Goal: Communication & Community: Answer question/provide support

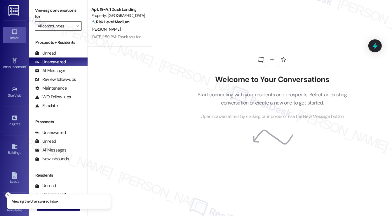
click at [9, 197] on button "Close toast" at bounding box center [8, 196] width 6 height 6
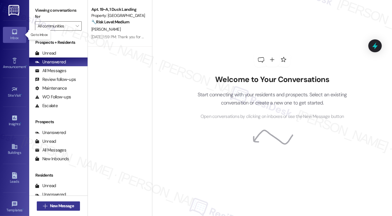
click at [50, 204] on span "New Message" at bounding box center [62, 206] width 24 height 6
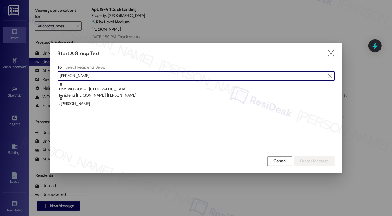
type input "[PERSON_NAME]"
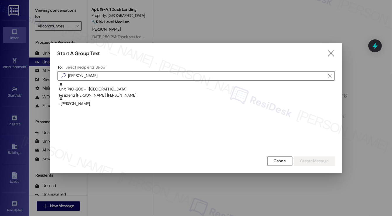
click at [103, 90] on div "Unit: 740~208 - 1 Cascara Canyon Residents: [PERSON_NAME], [PERSON_NAME]" at bounding box center [197, 90] width 276 height 17
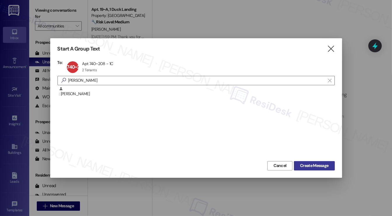
click at [314, 162] on button "Create Message" at bounding box center [314, 165] width 41 height 9
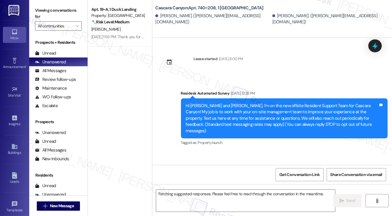
scroll to position [7064, 0]
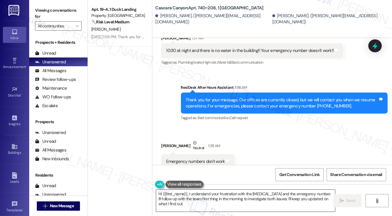
click at [282, 205] on textarea "Hi {{first_name}}, I understand your frustration with the [MEDICAL_DATA] and th…" at bounding box center [245, 201] width 179 height 22
click at [283, 127] on div "Received via SMS [PERSON_NAME] Neutral 1:38 AM Emergency numbers don't work Tag…" at bounding box center [273, 175] width 240 height 97
click at [255, 127] on div "Received via SMS [PERSON_NAME] Neutral 1:38 AM Emergency numbers don't work Tag…" at bounding box center [273, 175] width 240 height 97
click at [338, 127] on div "Received via SMS [PERSON_NAME] Neutral 1:38 AM Emergency numbers don't work Tag…" at bounding box center [273, 175] width 240 height 97
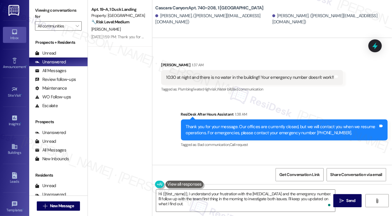
scroll to position [6970, 0]
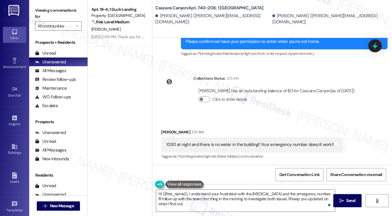
click at [167, 8] on b "Cascara Canyon: Apt. 740~208, 1 [GEOGRAPHIC_DATA]" at bounding box center [209, 8] width 108 height 6
copy b "Cascara"
click at [43, 11] on label "Viewing conversations for" at bounding box center [58, 13] width 47 height 15
click at [217, 194] on textarea "Hi {{first_name}}, I understand your frustration with the [MEDICAL_DATA] and th…" at bounding box center [245, 201] width 179 height 22
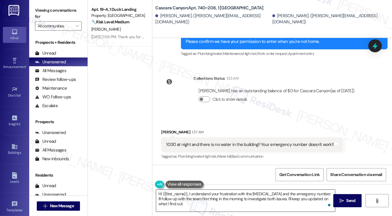
click at [217, 194] on textarea "Hi {{first_name}}, I understand your frustration with the [MEDICAL_DATA] and th…" at bounding box center [245, 201] width 179 height 22
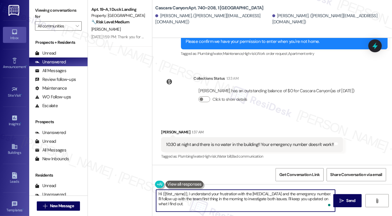
click at [217, 194] on textarea "Hi {{first_name}}, I understand your frustration with the [MEDICAL_DATA] and th…" at bounding box center [245, 201] width 179 height 22
click at [189, 202] on textarea "Hi {{first_name}}, I understand your frustration with the [MEDICAL_DATA] and th…" at bounding box center [245, 201] width 179 height 22
drag, startPoint x: 199, startPoint y: 198, endPoint x: 240, endPoint y: 199, distance: 40.9
click at [240, 199] on textarea "Hi {{first_name}}, I understand your frustration with the [MEDICAL_DATA] and th…" at bounding box center [245, 201] width 179 height 22
click at [314, 200] on textarea "Hi {{first_name}}, I understand your frustration with the [MEDICAL_DATA] and th…" at bounding box center [245, 201] width 179 height 22
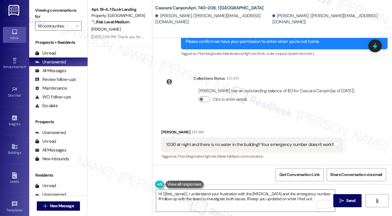
click at [231, 142] on div "10:30 at night and there is no water in the building!! Your emergency number do…" at bounding box center [250, 145] width 168 height 6
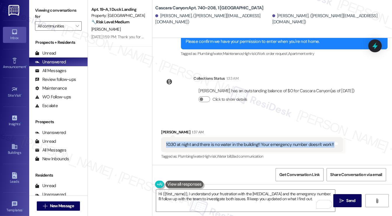
click at [231, 142] on div "10:30 at night and there is no water in the building!! Your emergency number do…" at bounding box center [250, 145] width 168 height 6
copy div "10:30 at night and there is no water in the building!! Your emergency number do…"
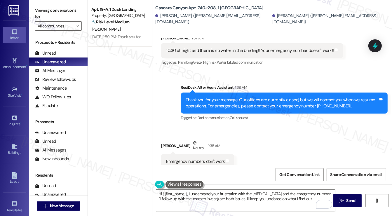
click at [40, 18] on label "Viewing conversations for" at bounding box center [58, 13] width 47 height 15
click at [185, 154] on div "Emergency numbers don't work Tags and notes" at bounding box center [197, 161] width 73 height 15
copy div "Emergency numbers don't work Tags and notes"
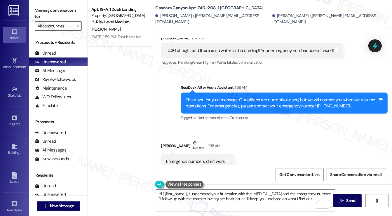
click at [47, 8] on label "Viewing conversations for" at bounding box center [58, 13] width 47 height 15
click at [189, 200] on div "I expect financial compensation for all of the inconveniences" at bounding box center [222, 203] width 113 height 6
copy div "I expect financial compensation for all of the inconveniences Tags and notes"
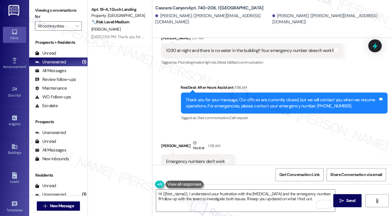
click at [43, 8] on label "Viewing conversations for" at bounding box center [58, 13] width 47 height 15
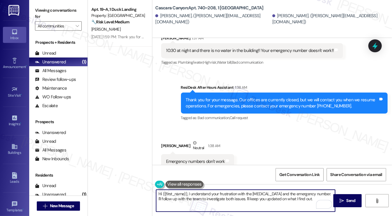
click at [209, 201] on textarea "Hi {{first_name}}, I understand your frustration with the [MEDICAL_DATA] and th…" at bounding box center [245, 201] width 179 height 22
paste textarea "’m so sorry to hear about the water outage and the trouble reaching the emergen…"
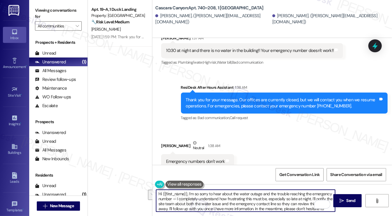
scroll to position [5, 0]
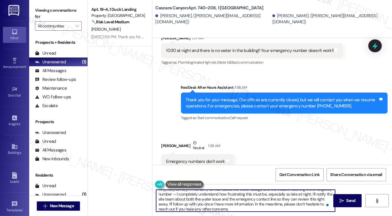
click at [329, 197] on textarea "Hi {{first_name}}, I’m so sorry to hear about the water outage and the trouble …" at bounding box center [245, 201] width 179 height 22
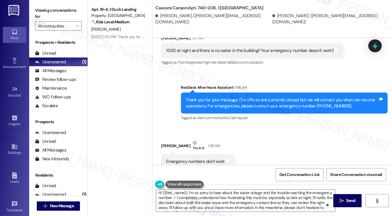
click at [168, 140] on div "[PERSON_NAME] Neutral 1:38 AM" at bounding box center [197, 147] width 73 height 14
copy div "[PERSON_NAME]"
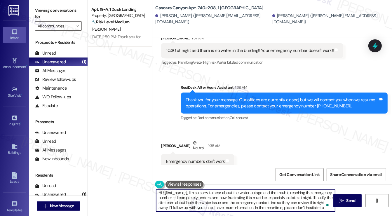
scroll to position [0, 0]
drag, startPoint x: 163, startPoint y: 193, endPoint x: 187, endPoint y: 193, distance: 23.7
click at [187, 193] on textarea "Hi {{first_name}}, I’m so sorry to hear about the water outage and the trouble …" at bounding box center [245, 201] width 179 height 22
paste textarea "[PERSON_NAME]"
click at [184, 195] on textarea "Hi [PERSON_NAME], I’m so sorry to hear about the water outage and the trouble r…" at bounding box center [245, 201] width 179 height 22
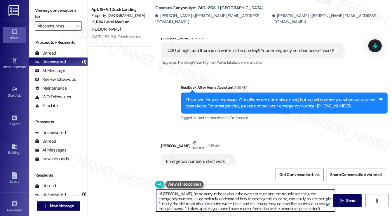
click at [184, 195] on textarea "Hi [PERSON_NAME], I’m so sorry to hear about the water outage and the trouble r…" at bounding box center [245, 201] width 179 height 22
drag, startPoint x: 297, startPoint y: 198, endPoint x: 159, endPoint y: 200, distance: 137.9
click at [159, 200] on textarea "Hi [PERSON_NAME], I’m sorry to hear about the water outage and the trouble reac…" at bounding box center [245, 201] width 179 height 22
click at [180, 200] on textarea "Hi [PERSON_NAME], I’m sorry to hear about the water outage and the trouble reac…" at bounding box center [245, 201] width 179 height 22
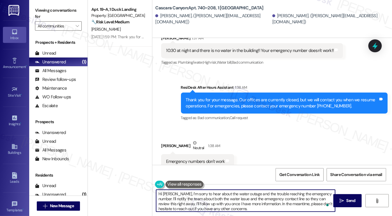
click at [203, 205] on textarea "Hi [PERSON_NAME], I’m sorry to hear about the water outage and the trouble reac…" at bounding box center [245, 201] width 179 height 22
click at [252, 203] on textarea "Hi [PERSON_NAME], I’m sorry to hear about the water outage and the trouble reac…" at bounding box center [245, 201] width 179 height 22
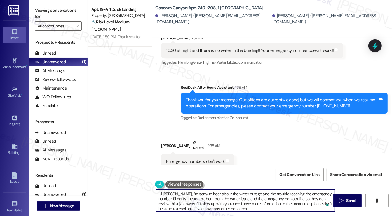
click at [252, 203] on textarea "Hi [PERSON_NAME], I’m sorry to hear about the water outage and the trouble reac…" at bounding box center [245, 201] width 179 height 22
click at [243, 207] on textarea "Hi [PERSON_NAME], I’m sorry to hear about the water outage and the trouble reac…" at bounding box center [245, 201] width 179 height 22
click at [211, 205] on textarea "Hi [PERSON_NAME], I’m sorry to hear about the water outage and the trouble reac…" at bounding box center [245, 201] width 179 height 22
click at [225, 208] on textarea "Hi [PERSON_NAME], I’m sorry to hear about the water outage and the trouble reac…" at bounding box center [245, 201] width 179 height 22
drag, startPoint x: 243, startPoint y: 203, endPoint x: 274, endPoint y: 207, distance: 32.1
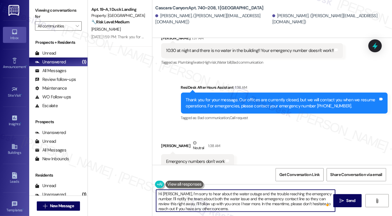
click at [274, 207] on textarea "Hi [PERSON_NAME], I’m sorry to hear about the water outage and the trouble reac…" at bounding box center [245, 201] width 179 height 22
click at [274, 200] on textarea "Hi [PERSON_NAME], I’m sorry to hear about the water outage and the trouble reac…" at bounding box center [245, 201] width 179 height 22
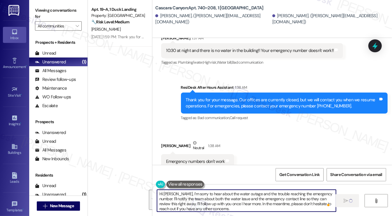
type textarea "Hi [PERSON_NAME], I’m sorry to hear about the water outage and the trouble reac…"
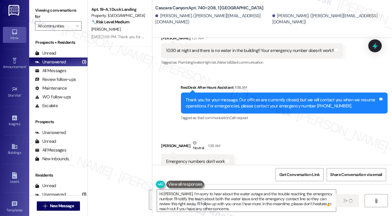
click at [309, 127] on div "Received via SMS [PERSON_NAME] Neutral 1:38 AM Emergency numbers don't work Tag…" at bounding box center [273, 175] width 240 height 97
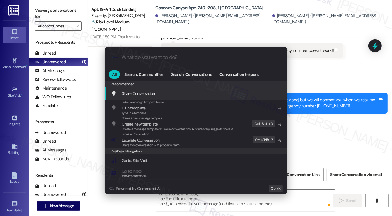
click at [213, 140] on div "Escalate Conversation Escalate Conversation Share this conversation with proper…" at bounding box center [196, 140] width 171 height 16
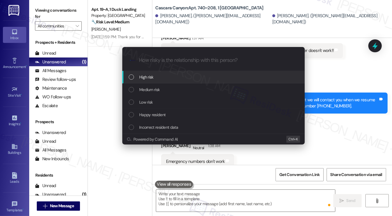
scroll to position [7064, 0]
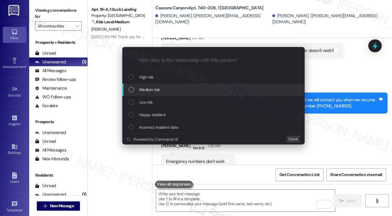
drag, startPoint x: 189, startPoint y: 82, endPoint x: 189, endPoint y: 89, distance: 6.1
click at [189, 89] on div "High risk Medium risk Low risk Happy resident Incorrect resident data" at bounding box center [213, 102] width 183 height 63
click at [189, 89] on div "Medium risk" at bounding box center [214, 90] width 171 height 6
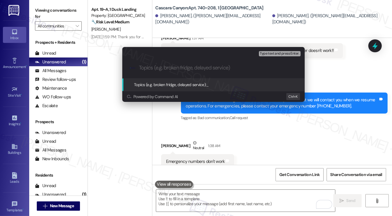
paste input "Water Outage and Emergency Number Not Working"
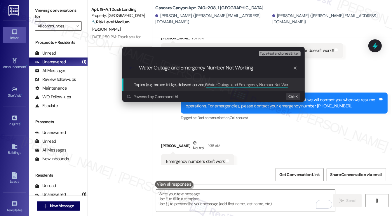
click at [173, 66] on input "Water Outage and Emergency Number Not Working" at bounding box center [216, 68] width 154 height 6
click at [169, 66] on input "Water Outage and Emergency Number Not Working" at bounding box center [216, 68] width 154 height 6
click at [282, 68] on input "Water Outage at 10:30 pm and Emergency Number Not Working" at bounding box center [216, 68] width 154 height 6
type input "Water Outage at 10:30 pm and Emergency Number Not Working, Asking for compensat…"
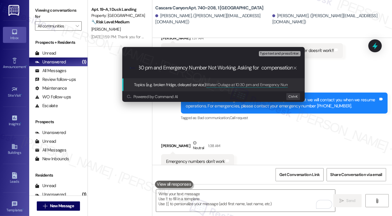
scroll to position [0, 0]
click at [234, 74] on div ".cls-1{fill:#0a055f;}.cls-2{fill:#0cc4c4;} resideskLogoBlueOrange Water Outage …" at bounding box center [213, 68] width 183 height 21
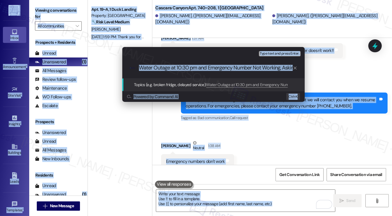
copy body "Lorem Ip do Sitam Consectetura • Elit S Doei Temporincidi Utla Etdol • Ma al En…"
click at [250, 69] on input "Water Outage at 10:30 pm and Emergency Number Not Working, Asking for compensat…" at bounding box center [216, 68] width 154 height 6
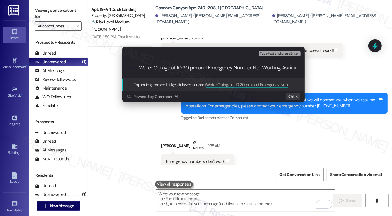
click at [203, 68] on input "Water Outage at 10:30 pm and Emergency Number Not Working, Asking for compensat…" at bounding box center [216, 68] width 154 height 6
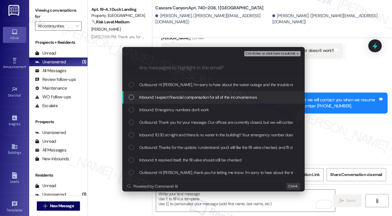
click at [191, 96] on span "Inbound: I expect financial compensation for all of the inconveniences" at bounding box center [198, 97] width 118 height 6
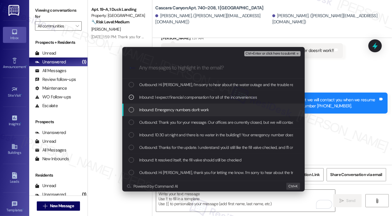
click at [187, 113] on div "Inbound: Emergency numbers don't work" at bounding box center [213, 110] width 183 height 13
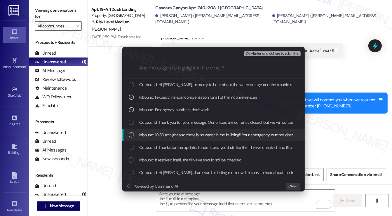
click at [181, 138] on span "Inbound: 10:30 at night and there is no water in the building!! Your emergency …" at bounding box center [223, 135] width 169 height 6
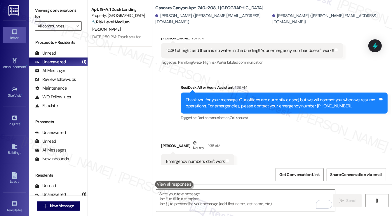
scroll to position [7124, 0]
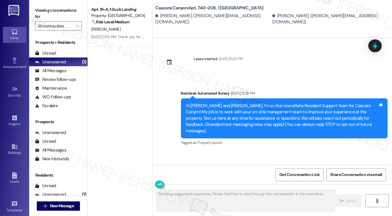
type textarea "Fetching suggested responses. Please feel free to read through the conversation…"
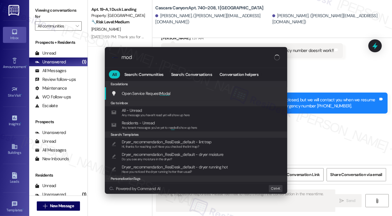
type input "moda"
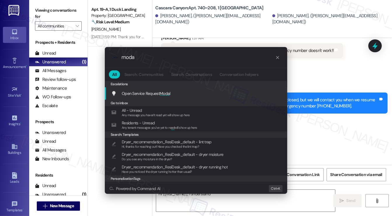
type textarea "Hi {{first_name}}, I understand your"
type input "moda"
click at [201, 98] on div "Open Service Request Moda l Add shortcut" at bounding box center [196, 93] width 183 height 13
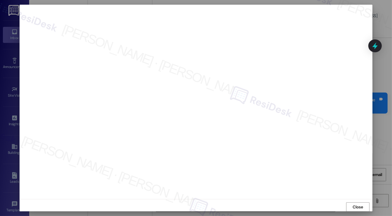
scroll to position [0, 0]
click at [355, 204] on span "Close" at bounding box center [358, 207] width 10 height 6
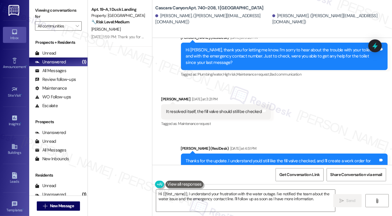
scroll to position [6847, 0]
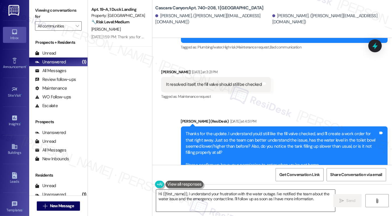
click at [285, 199] on textarea "Hi {{first_name}}, I understand your frustration with the water outage. I've no…" at bounding box center [245, 201] width 179 height 22
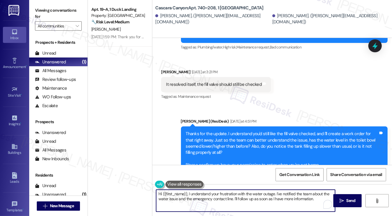
click at [285, 199] on textarea "Hi {{first_name}}, I understand your frustration with the water outage. I've no…" at bounding box center [245, 201] width 179 height 22
type textarea "y"
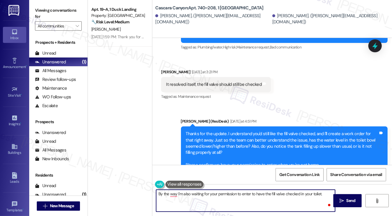
type textarea "By the way I'm also waiting for your permission to enter to have the fill valve…"
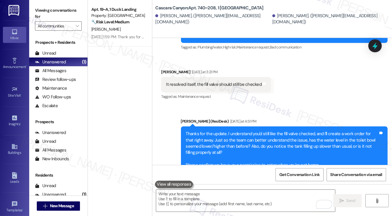
click at [39, 4] on div "Viewing conversations for All communities " at bounding box center [58, 18] width 58 height 37
click at [194, 199] on textarea "To enrich screen reader interactions, please activate Accessibility in Grammarl…" at bounding box center [245, 201] width 179 height 22
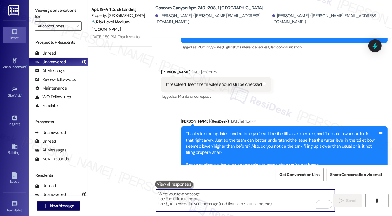
paste textarea "By the way, I’m also waiting on your permission to enter so our team can check …"
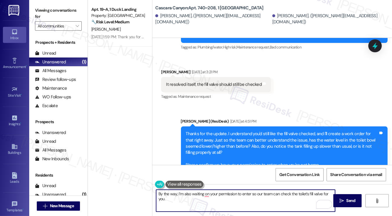
drag, startPoint x: 175, startPoint y: 195, endPoint x: 155, endPoint y: 195, distance: 19.9
click at [156, 195] on textarea "By the way, I’m also waiting on your permission to enter so our team can check …" at bounding box center [245, 201] width 179 height 22
click at [214, 197] on textarea "By the way, I’m also waiting for your permission to enter so our team can check…" at bounding box center [245, 201] width 179 height 22
click at [214, 196] on textarea "By the way, I’m also waiting for your permission to enter so our team can check…" at bounding box center [245, 201] width 179 height 22
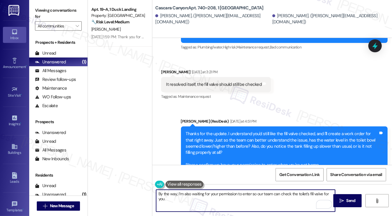
click at [214, 196] on textarea "By the way, I’m also waiting for your permission to enter so our team can check…" at bounding box center [245, 201] width 179 height 22
click at [328, 194] on textarea "By the way, I’m also waiting for permission to enter so our team can check the …" at bounding box center [245, 201] width 179 height 22
type textarea "By the way, I’m also waiting for permission to enter so our team can check the …"
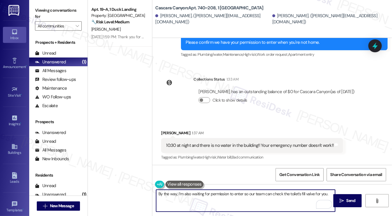
scroll to position [7132, 0]
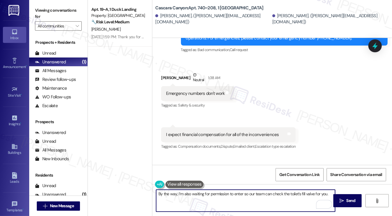
click at [240, 196] on textarea "By the way, I’m also waiting for permission to enter so our team can check the …" at bounding box center [245, 201] width 179 height 22
click at [203, 194] on textarea "By the way, I’m also waiting for permission to enter so our team can check the …" at bounding box center [245, 201] width 179 height 22
click at [201, 193] on textarea "By the way, I’m also waiting for permission to enter so our team can check the …" at bounding box center [245, 201] width 179 height 22
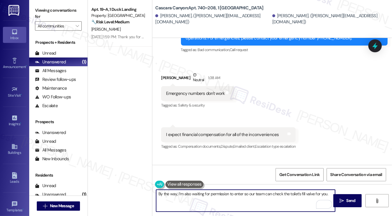
click at [201, 193] on textarea "By the way, I’m also waiting for permission to enter so our team can check the …" at bounding box center [245, 201] width 179 height 22
click at [256, 181] on div "Hi [PERSON_NAME], I’m sorry to hear about the water outage and the trouble reac…" at bounding box center [282, 193] width 193 height 25
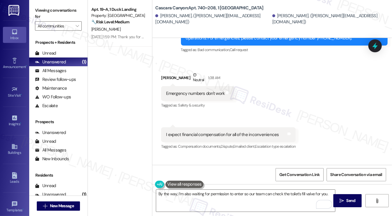
click at [256, 181] on div "Hi [PERSON_NAME], I’m sorry to hear about the water outage and the trouble reac…" at bounding box center [282, 193] width 193 height 25
click at [237, 196] on textarea "By the way, I’m also waiting for permission to enter so our team can check the …" at bounding box center [245, 201] width 179 height 22
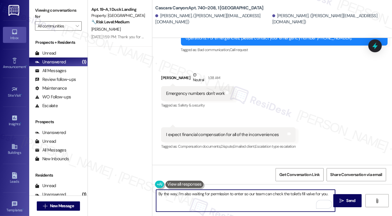
click at [237, 196] on textarea "By the way, I’m also waiting for permission to enter so our team can check the …" at bounding box center [245, 201] width 179 height 22
click at [182, 196] on textarea "By the way, I’m also waiting for permission to enter so our team can check the …" at bounding box center [245, 201] width 179 height 22
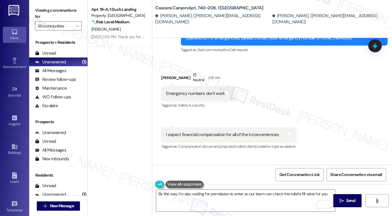
click at [219, 181] on div "Hi [PERSON_NAME], I’m sorry to hear about the water outage and the trouble reac…" at bounding box center [282, 193] width 193 height 25
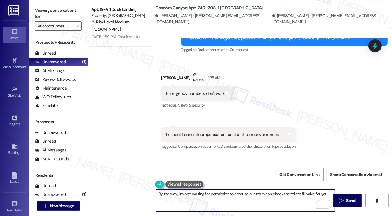
click at [217, 195] on textarea "By the way, I’m also waiting for permission to enter so our team can check the …" at bounding box center [245, 201] width 179 height 22
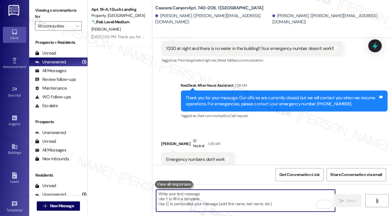
scroll to position [7064, 0]
